Goal: Use online tool/utility: Use online tool/utility

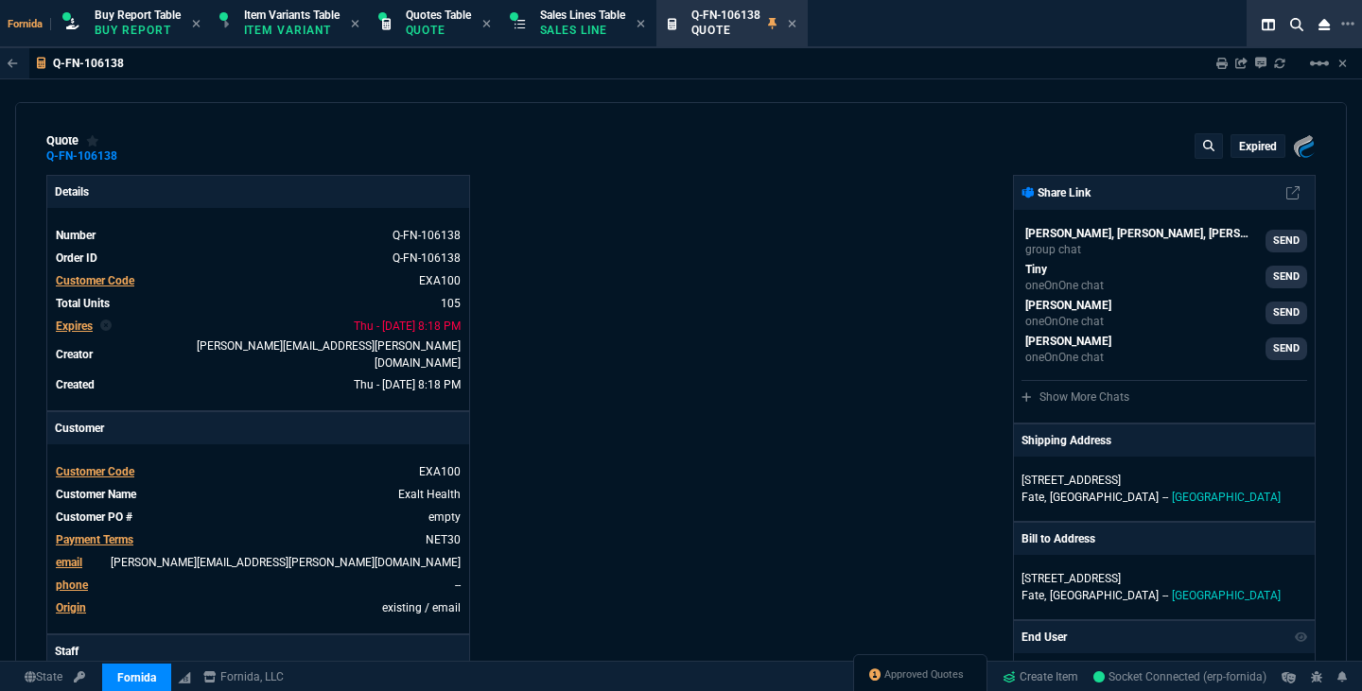
type input "100"
type input "275"
type input "100"
type input "125"
type input "100"
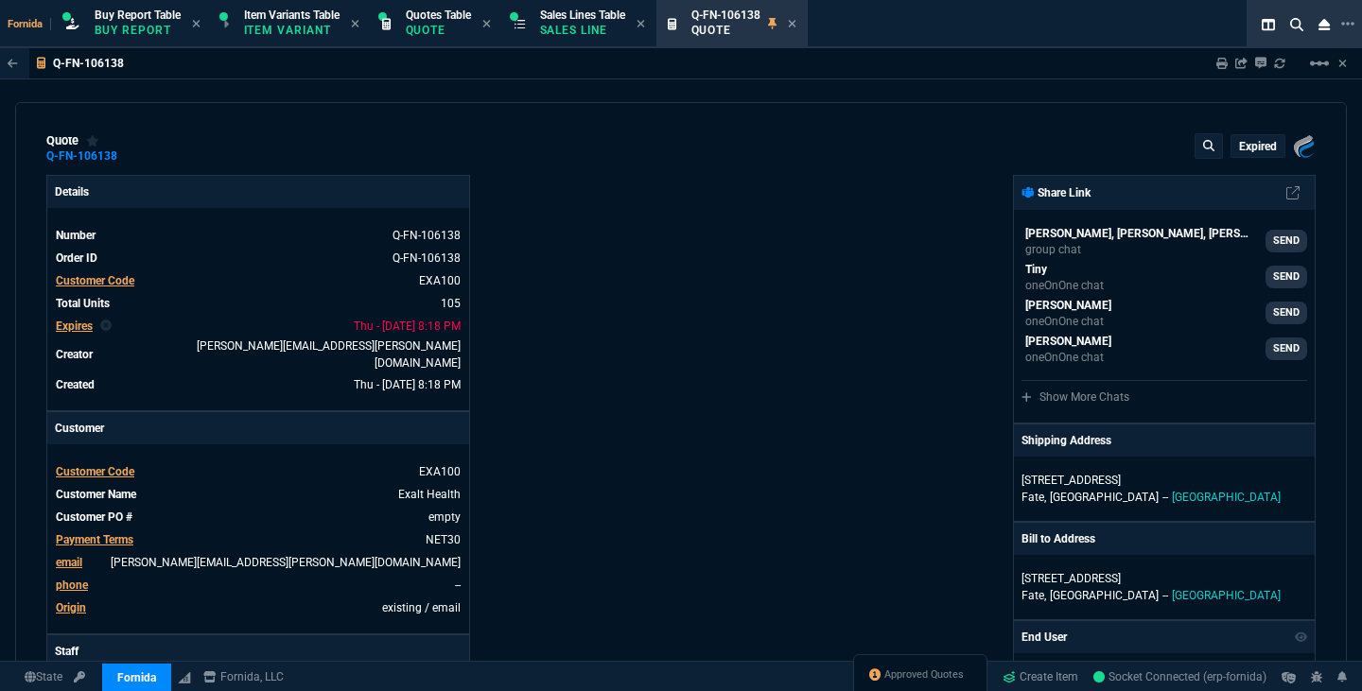
type input "1846"
type input "100"
type input "125"
select select "1: BROV"
